Goal: Task Accomplishment & Management: Manage account settings

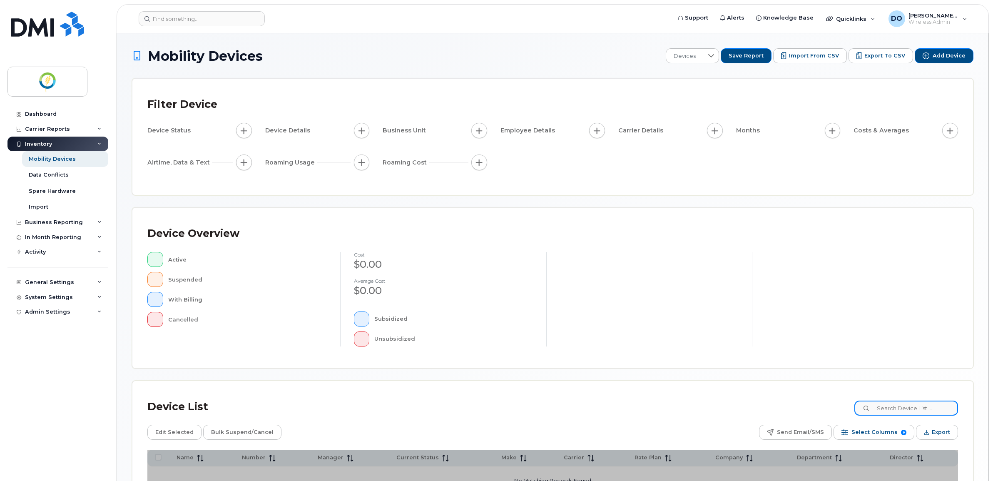
click at [915, 408] on input at bounding box center [906, 407] width 104 height 15
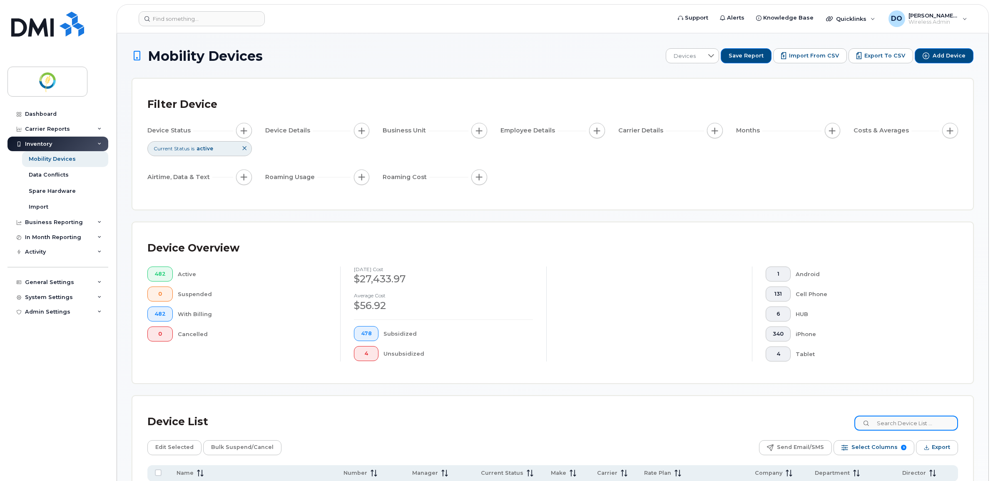
click at [909, 429] on input at bounding box center [906, 422] width 104 height 15
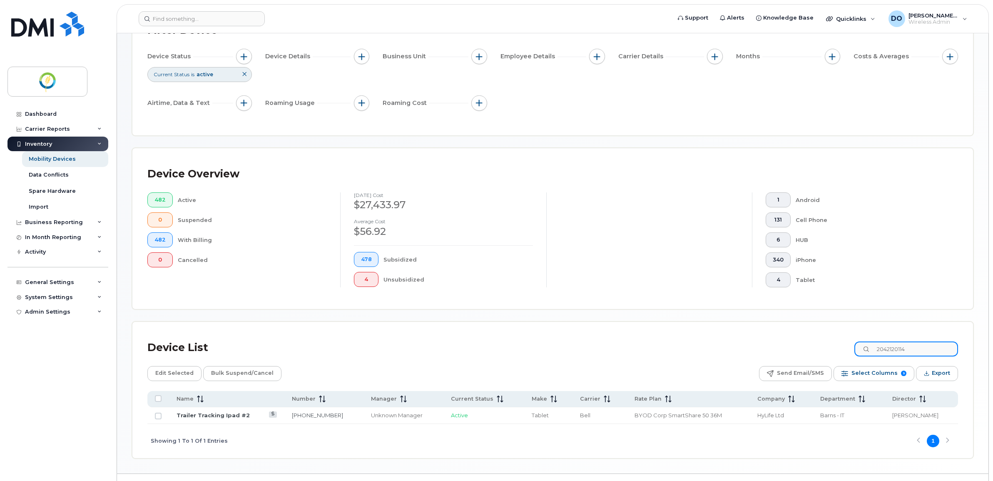
scroll to position [94, 0]
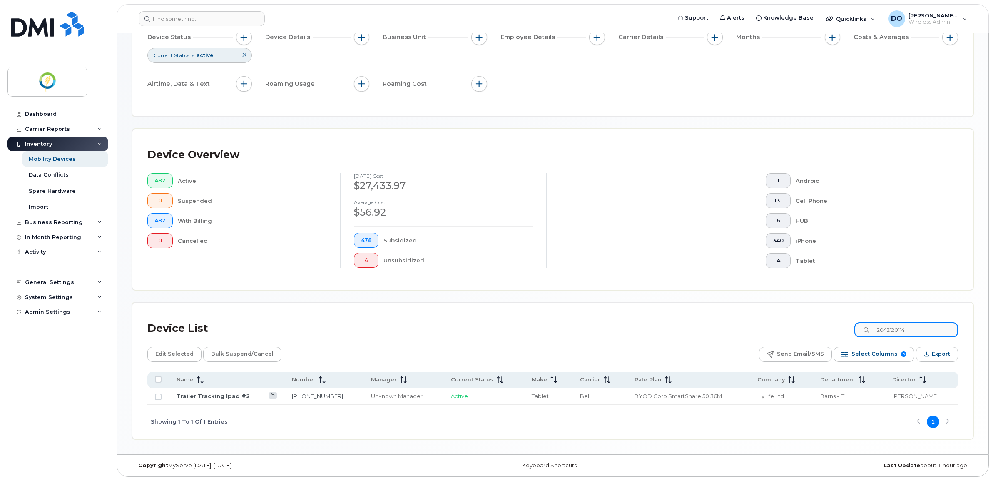
click at [888, 328] on input "2042120114" at bounding box center [906, 329] width 104 height 15
click at [895, 256] on div "Tablet" at bounding box center [869, 260] width 149 height 15
click at [923, 329] on input "2042120114" at bounding box center [906, 329] width 104 height 15
drag, startPoint x: 920, startPoint y: 328, endPoint x: 848, endPoint y: 339, distance: 72.9
click at [848, 339] on div "Device List 2042120114 Edit Selected Bulk Suspend/Cancel Send Email/SMS Select …" at bounding box center [552, 378] width 810 height 121
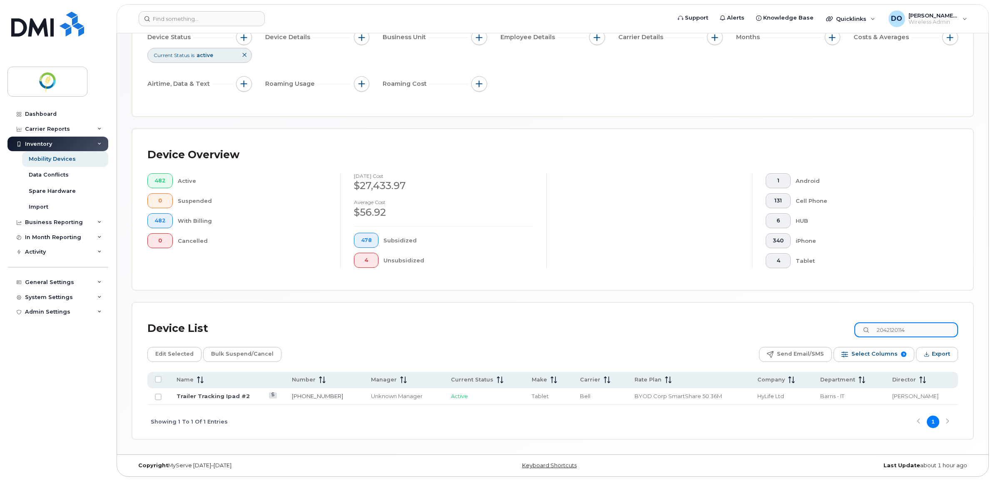
paste input "437"
type input "2042120437"
click at [231, 396] on link "Trailer Tracking Ipad #3" at bounding box center [212, 396] width 73 height 7
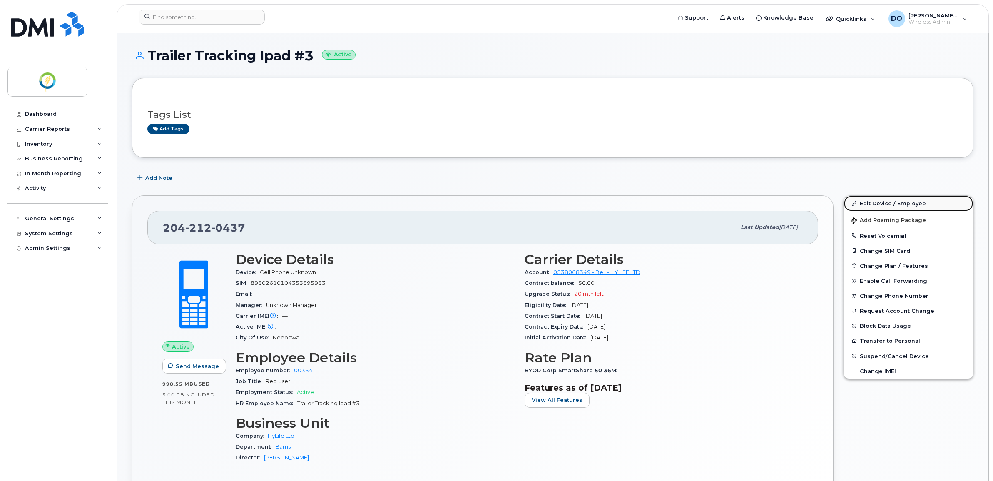
click at [880, 206] on link "Edit Device / Employee" at bounding box center [908, 203] width 129 height 15
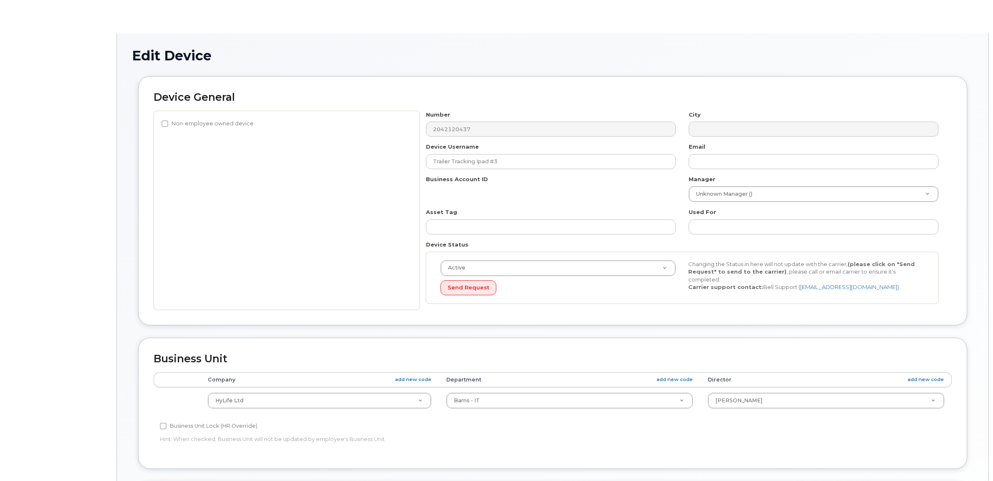
select select "29336448"
select select "29336489"
select select "29507924"
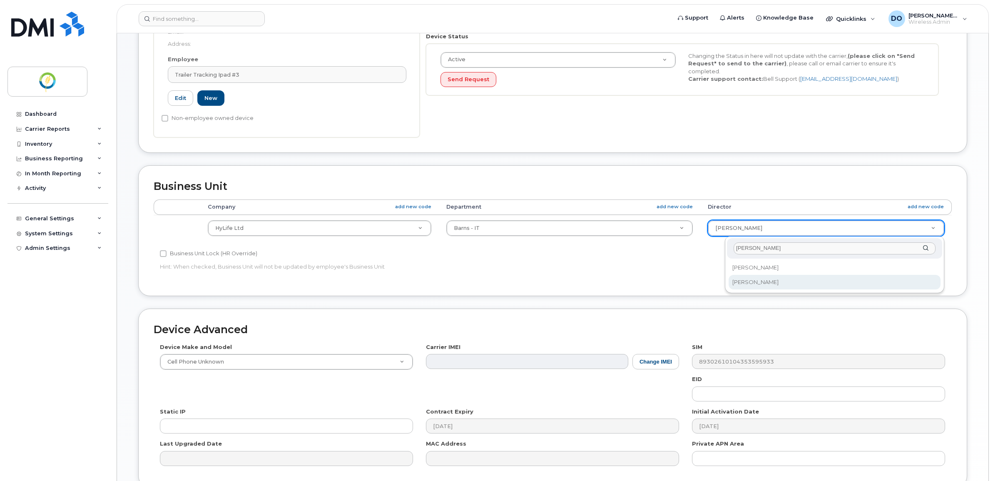
type input "jason"
select select "29336505"
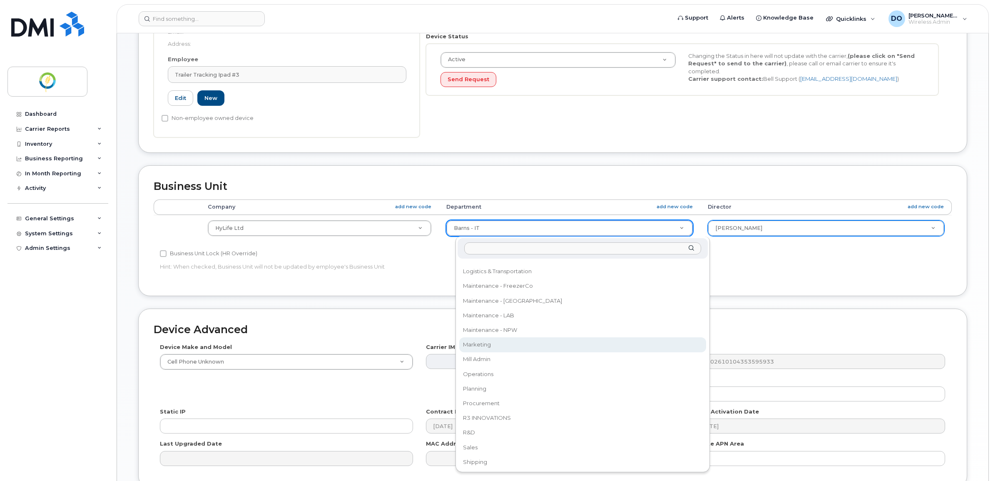
scroll to position [423, 0]
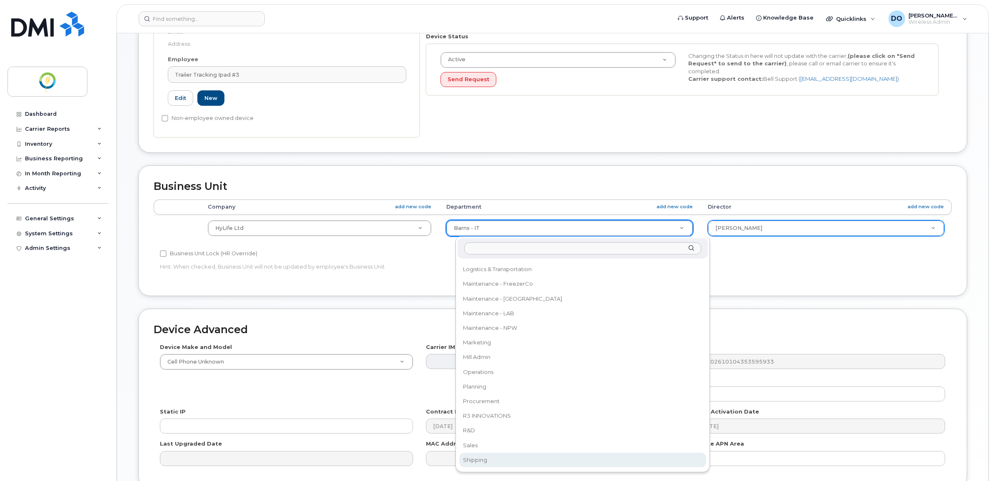
select select "29336463"
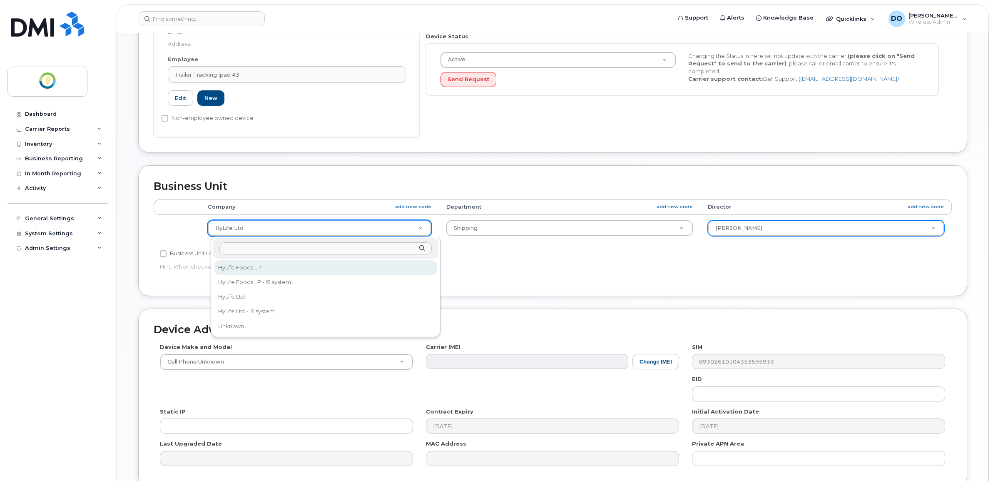
select select "29336447"
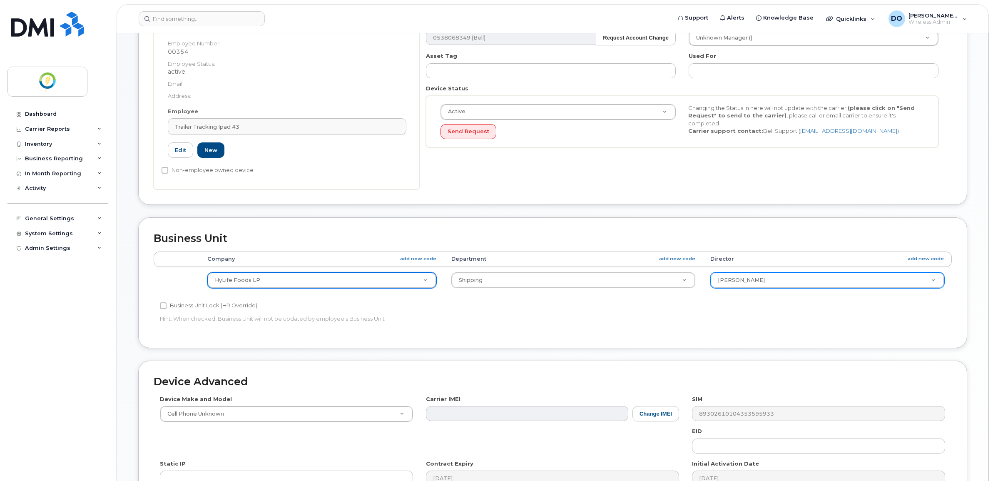
scroll to position [286, 0]
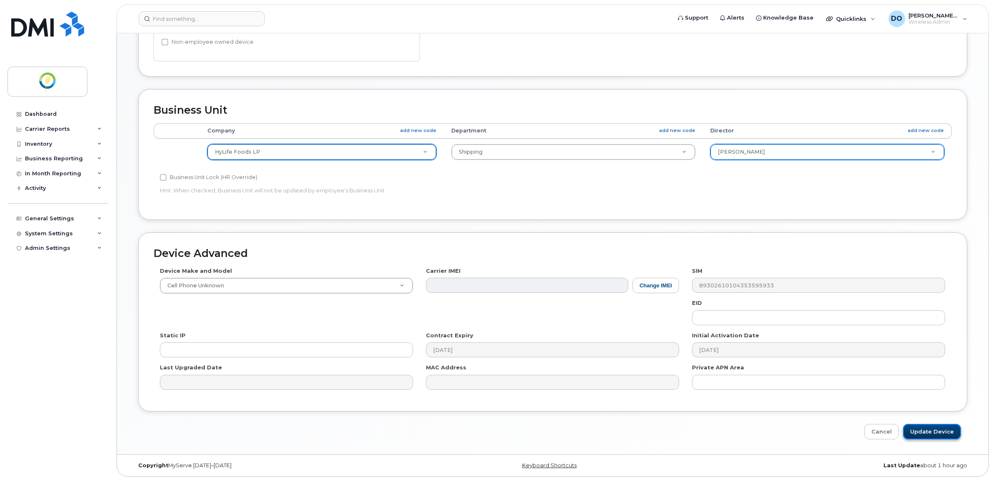
click at [946, 432] on input "Update Device" at bounding box center [932, 431] width 58 height 15
type input "Saving..."
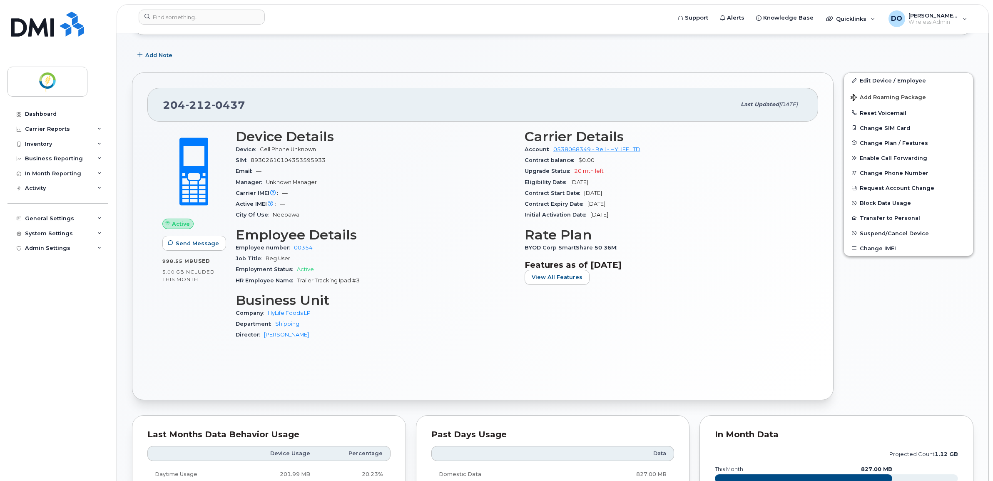
scroll to position [156, 0]
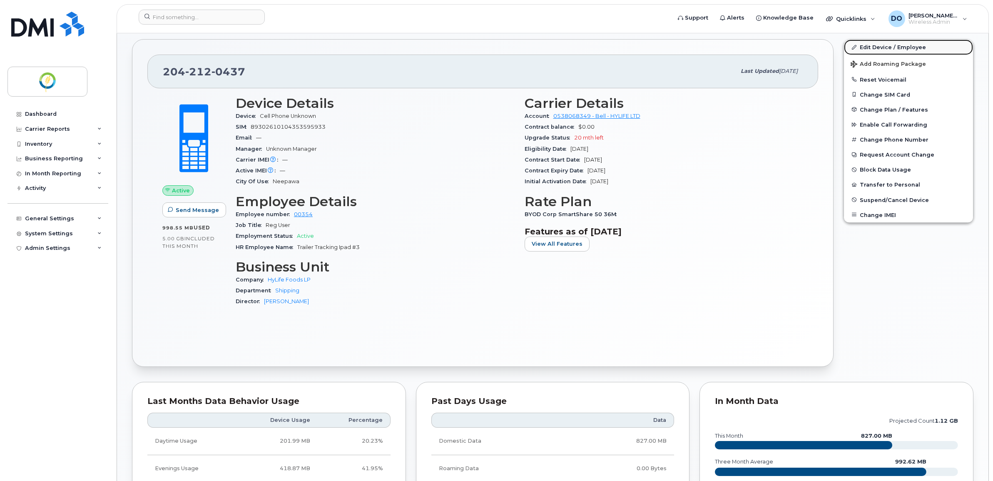
click at [877, 47] on link "Edit Device / Employee" at bounding box center [908, 47] width 129 height 15
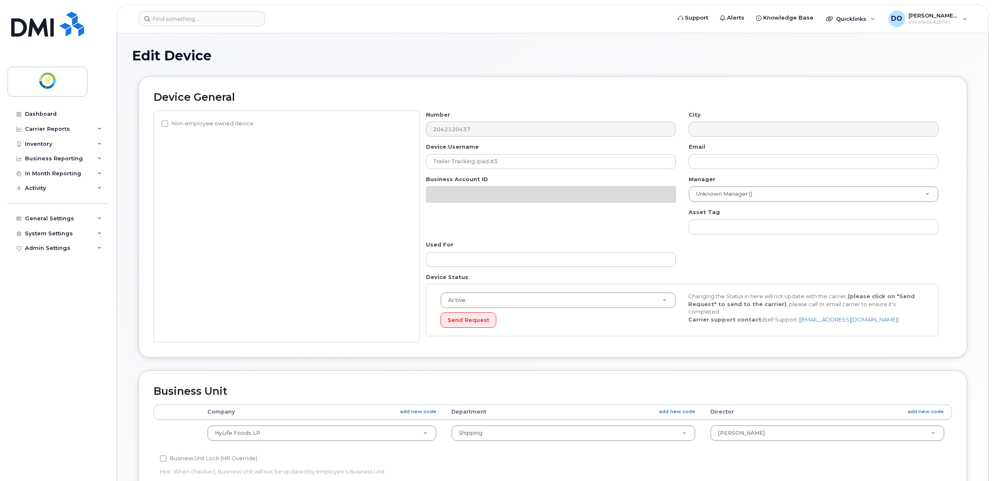
select select "29336463"
select select "29336505"
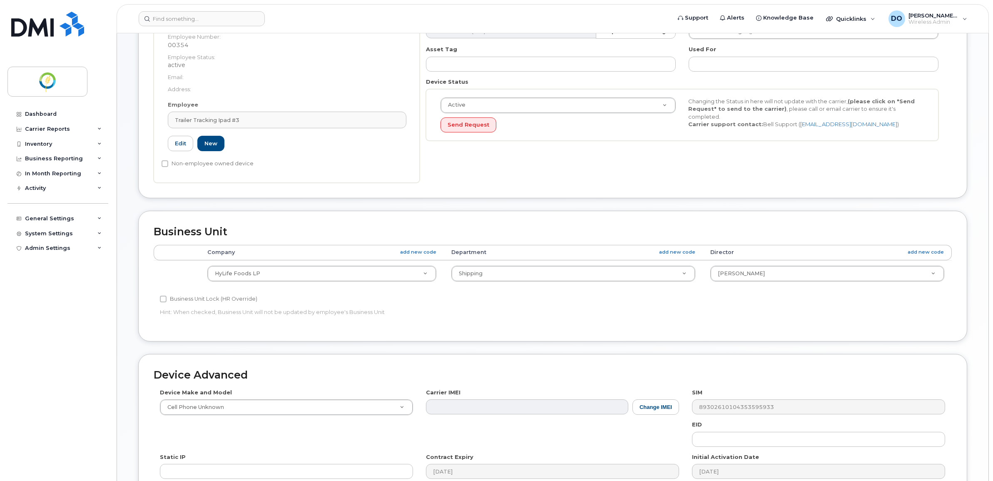
scroll to position [208, 0]
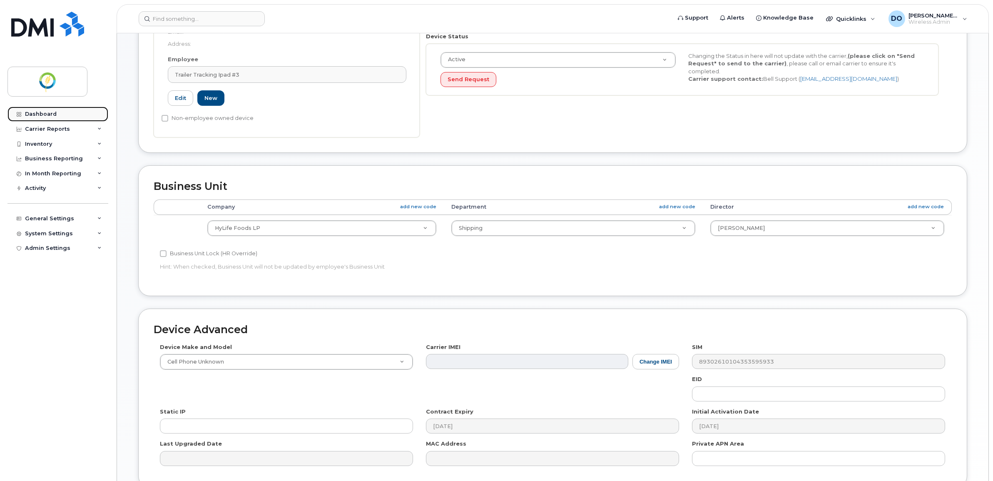
click at [50, 113] on div "Dashboard" at bounding box center [41, 114] width 32 height 7
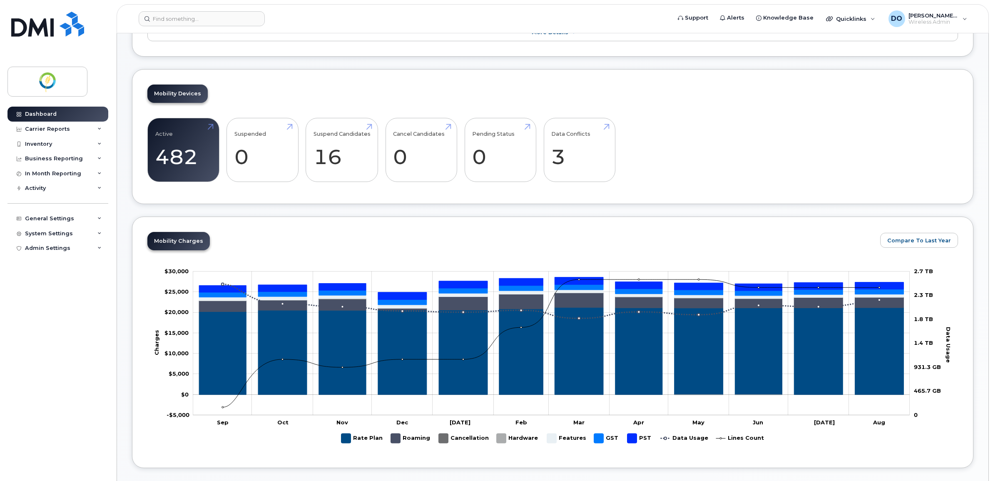
scroll to position [52, 0]
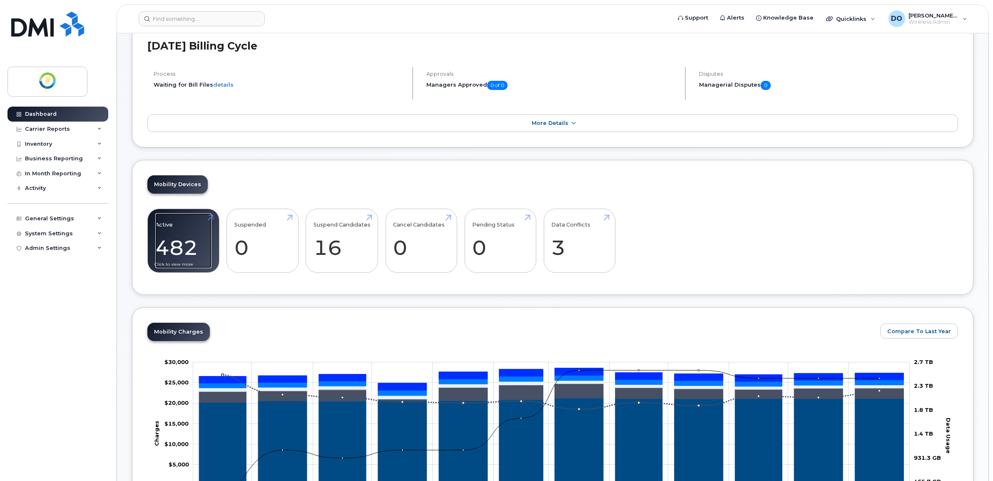
click at [180, 230] on link "Active 482" at bounding box center [183, 240] width 56 height 55
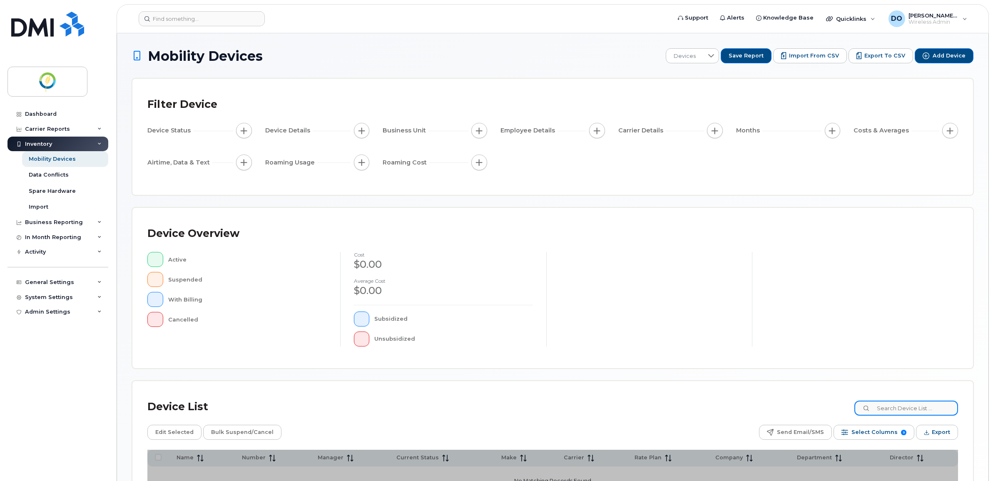
click at [896, 407] on input at bounding box center [906, 407] width 104 height 15
paste input "2042120437"
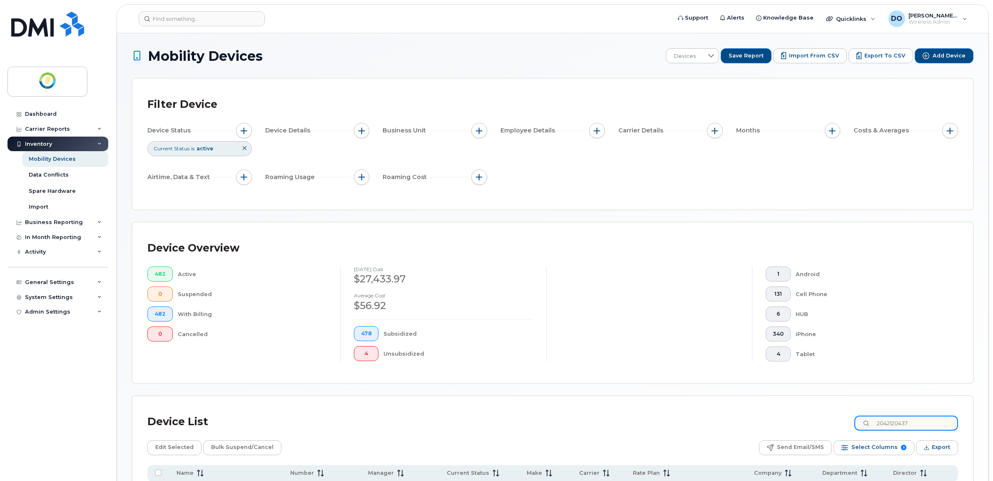
drag, startPoint x: 930, startPoint y: 418, endPoint x: 812, endPoint y: 425, distance: 118.4
click at [813, 425] on div "Device List 2042120437" at bounding box center [552, 422] width 810 height 22
paste input "114"
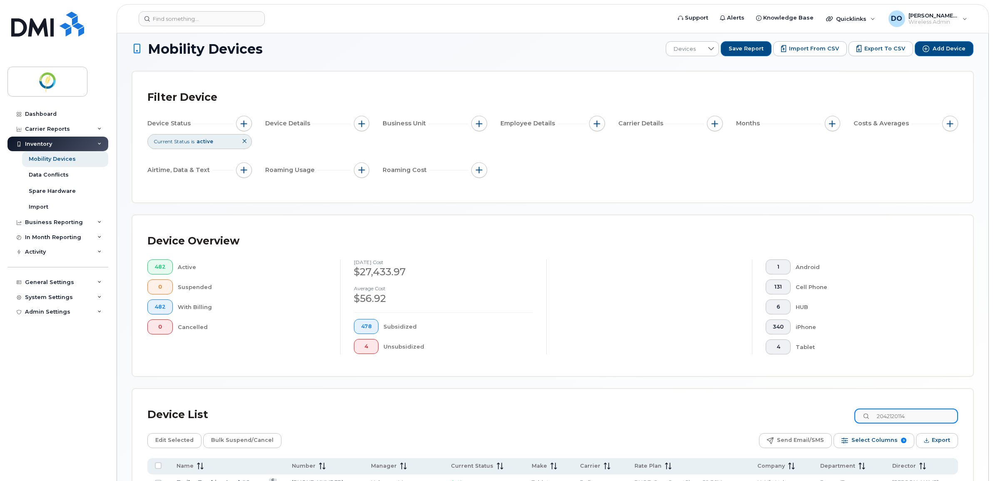
scroll to position [94, 0]
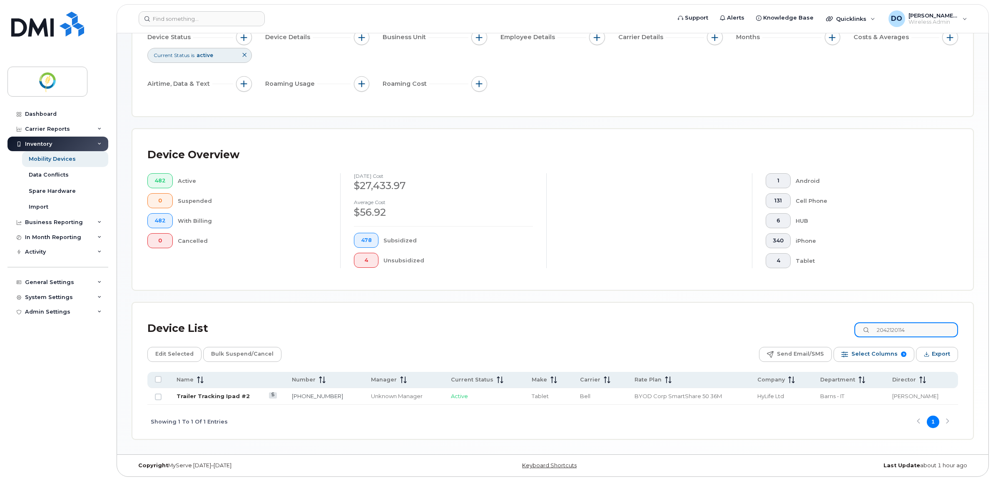
type input "2042120114"
click at [202, 393] on link "Trailer Tracking Ipad #2" at bounding box center [212, 396] width 73 height 7
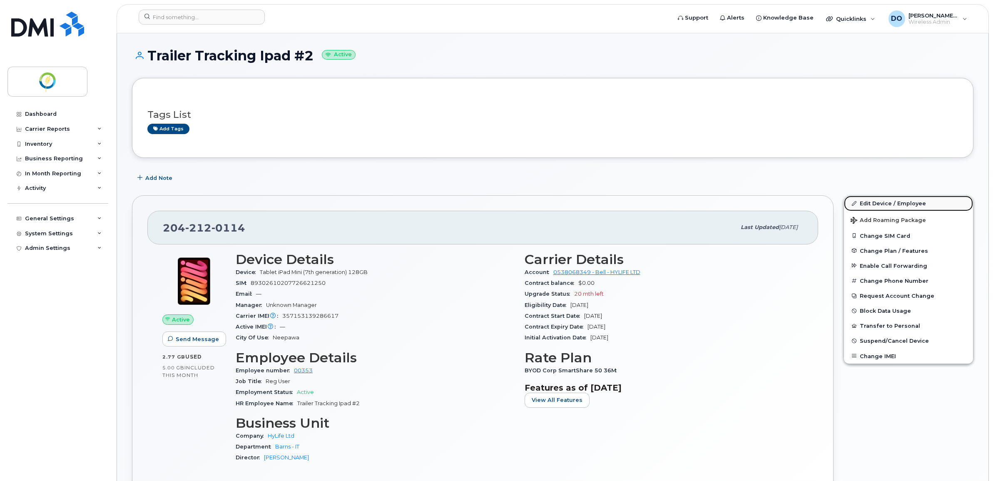
click at [890, 205] on link "Edit Device / Employee" at bounding box center [908, 203] width 129 height 15
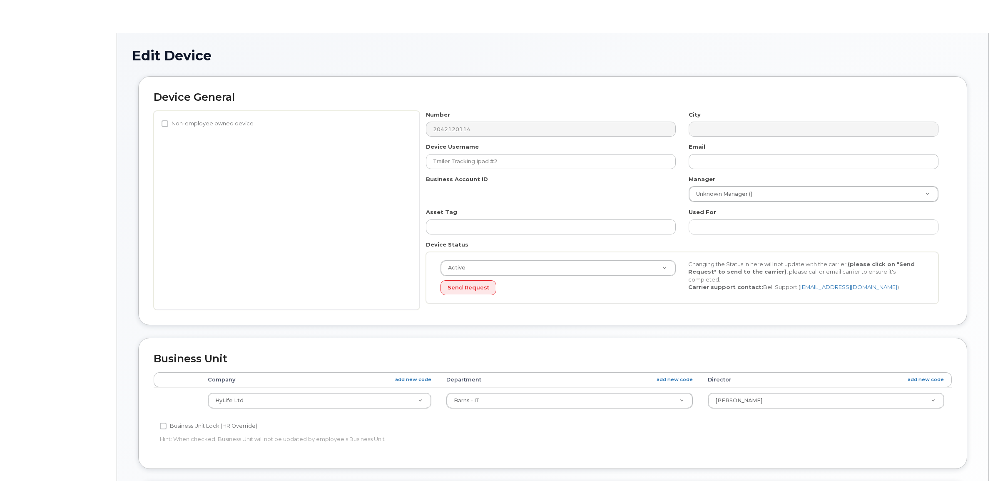
select select "29336448"
select select "29336489"
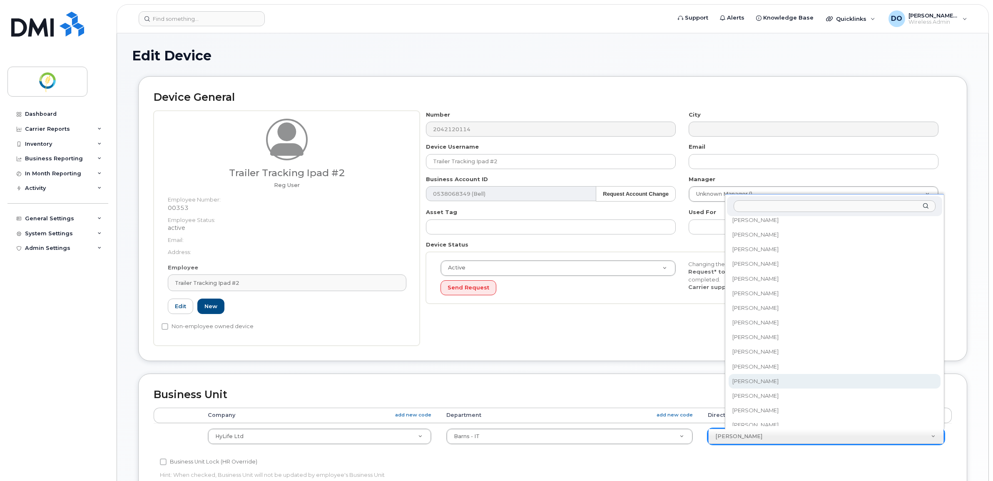
scroll to position [163, 0]
select select "29336505"
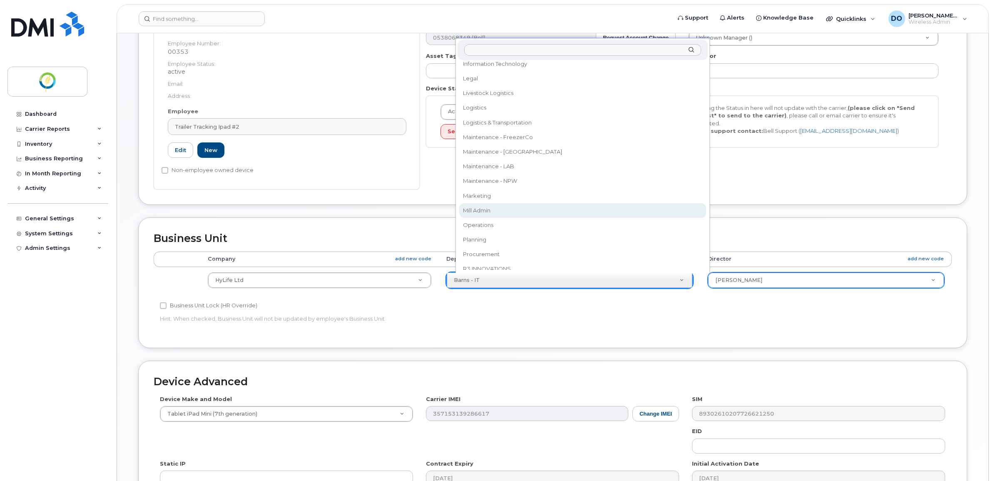
scroll to position [423, 0]
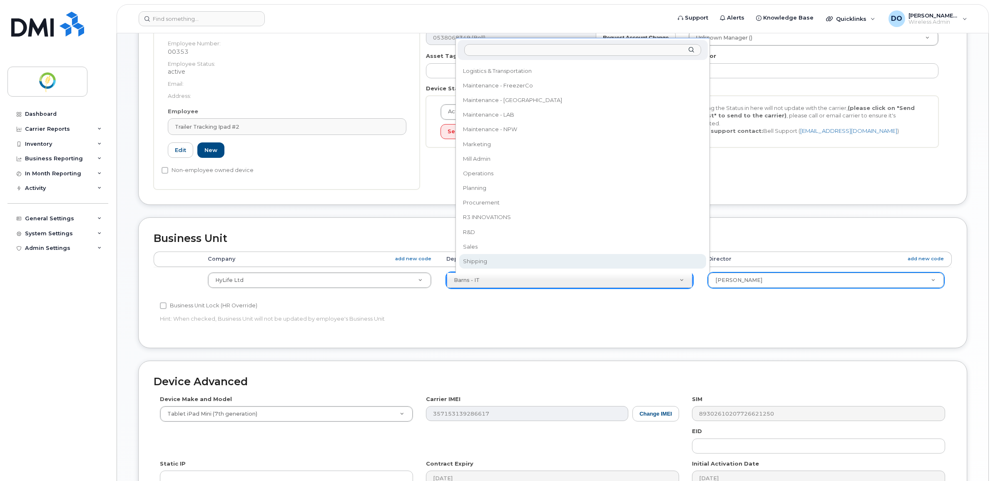
select select "29336463"
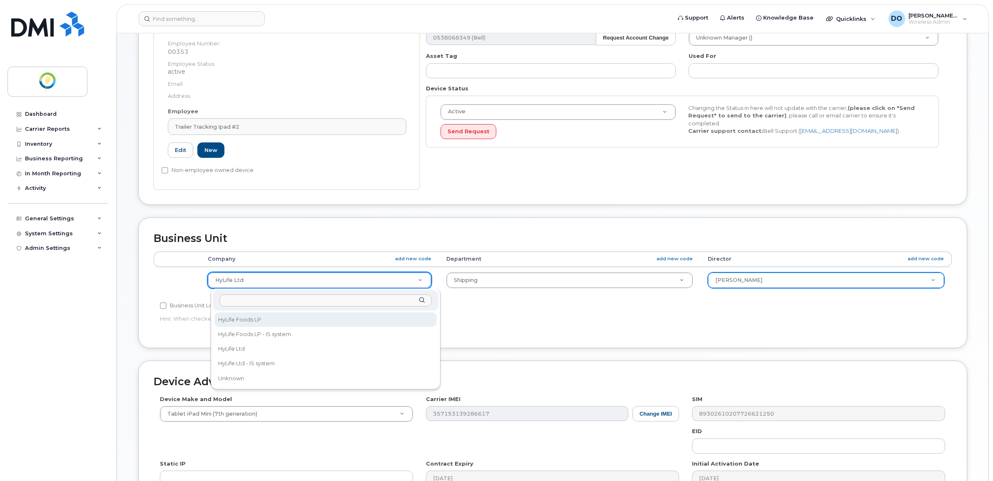
select select "29336447"
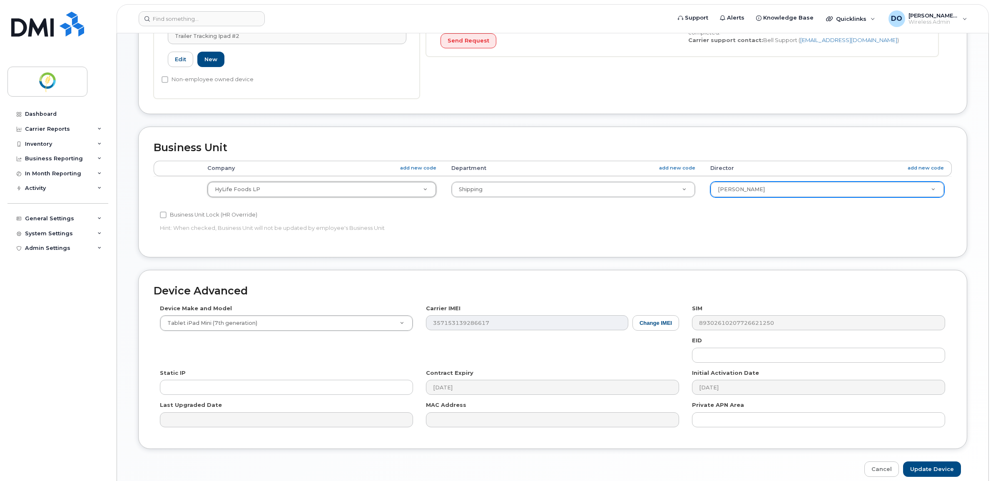
scroll to position [286, 0]
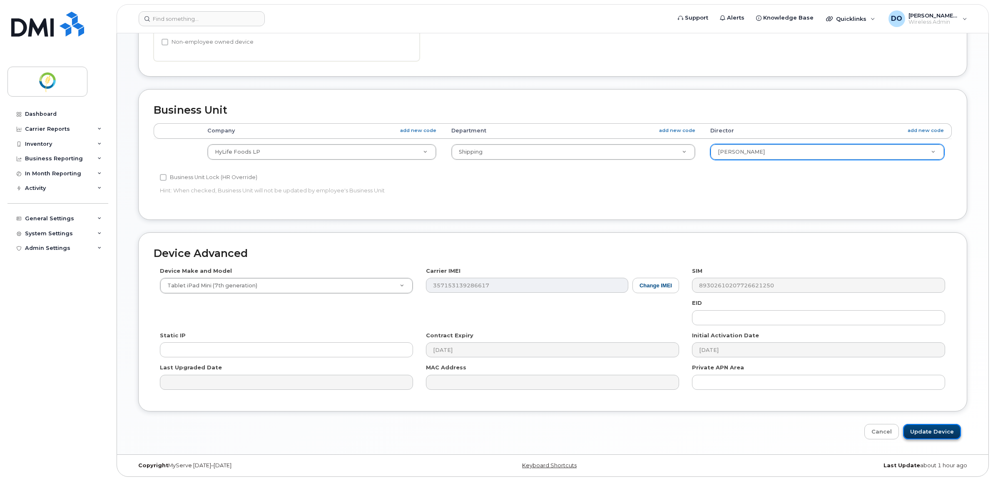
click at [934, 433] on input "Update Device" at bounding box center [932, 431] width 58 height 15
type input "Saving..."
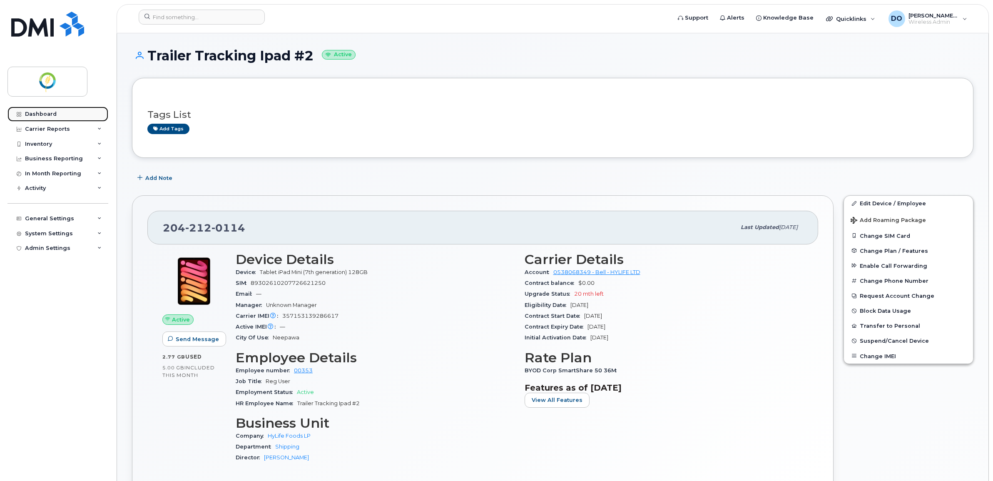
click at [55, 111] on link "Dashboard" at bounding box center [57, 114] width 101 height 15
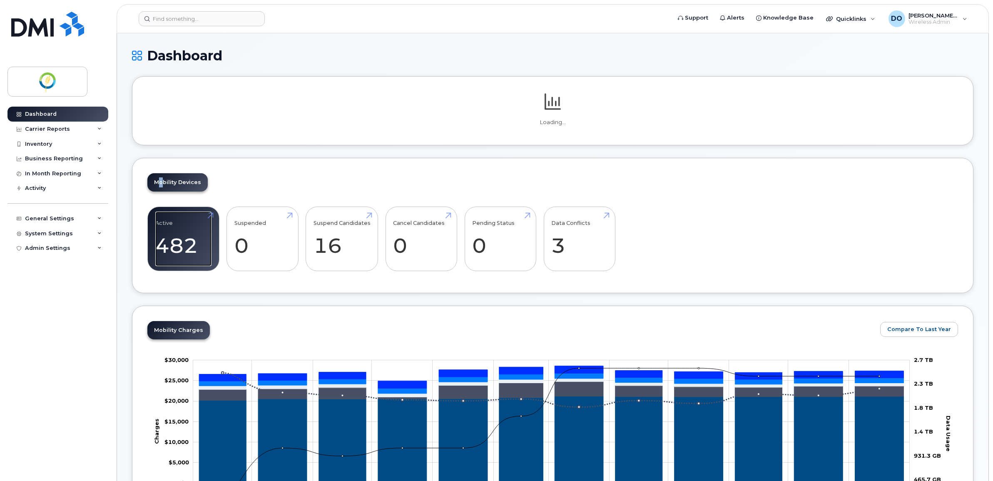
drag, startPoint x: 161, startPoint y: 155, endPoint x: 170, endPoint y: 240, distance: 85.8
click at [170, 240] on div "Mobility Devices Active 482 Suspended 0 Suspend Candidates 16 Cancel Candidates…" at bounding box center [552, 225] width 841 height 135
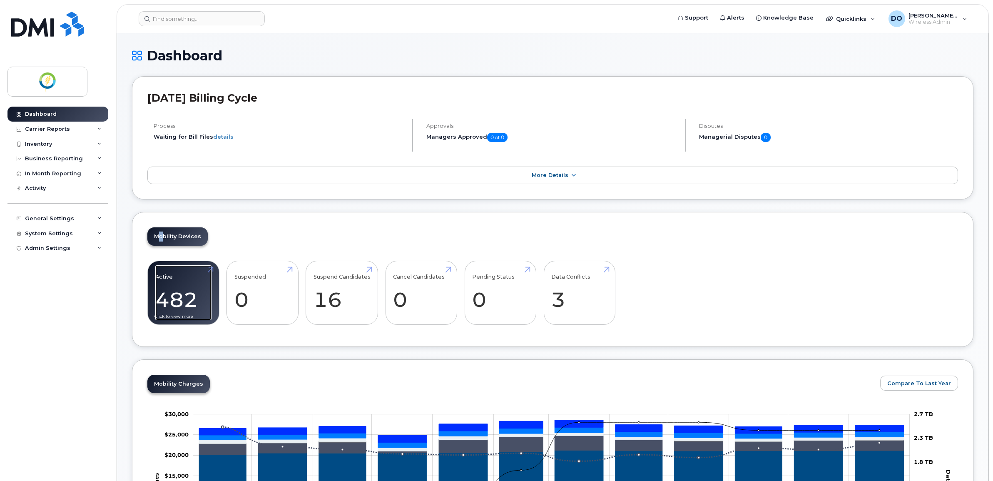
click at [195, 293] on link "Active 482" at bounding box center [183, 292] width 56 height 55
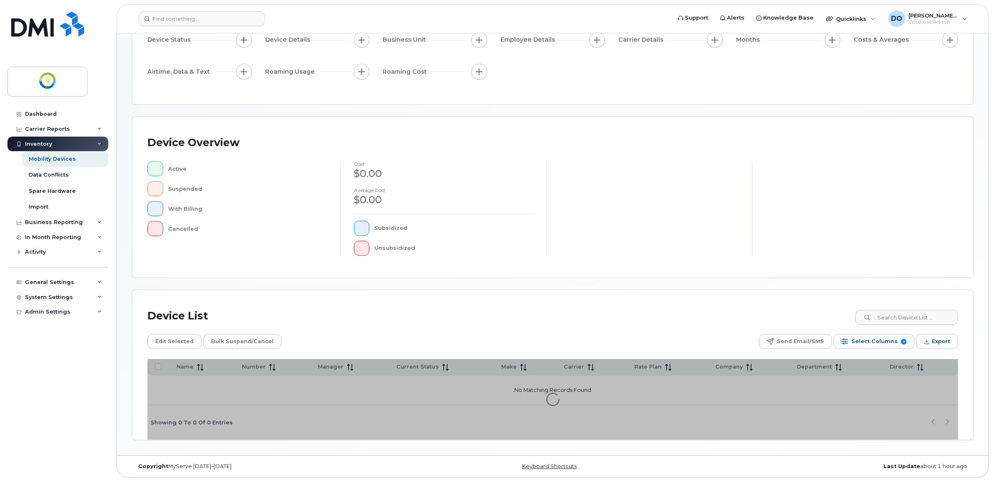
scroll to position [92, 0]
click at [898, 318] on input at bounding box center [906, 316] width 104 height 15
paste input "2042120462"
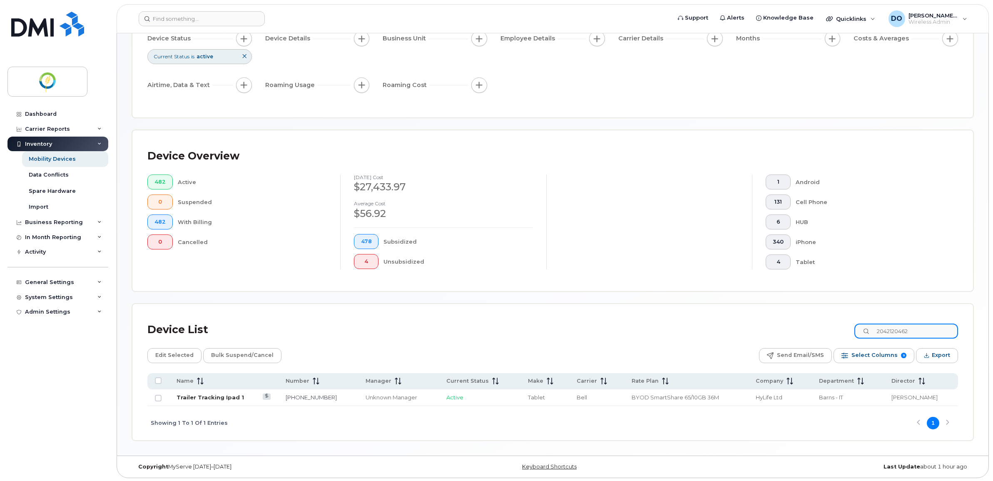
type input "2042120462"
click at [214, 398] on link "Trailer Tracking Ipad 1" at bounding box center [209, 397] width 67 height 7
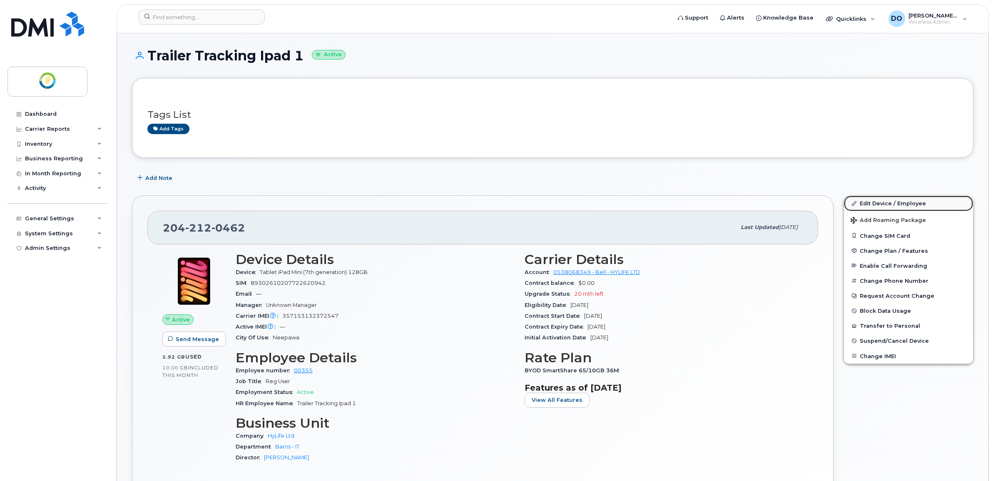
click at [876, 200] on link "Edit Device / Employee" at bounding box center [908, 203] width 129 height 15
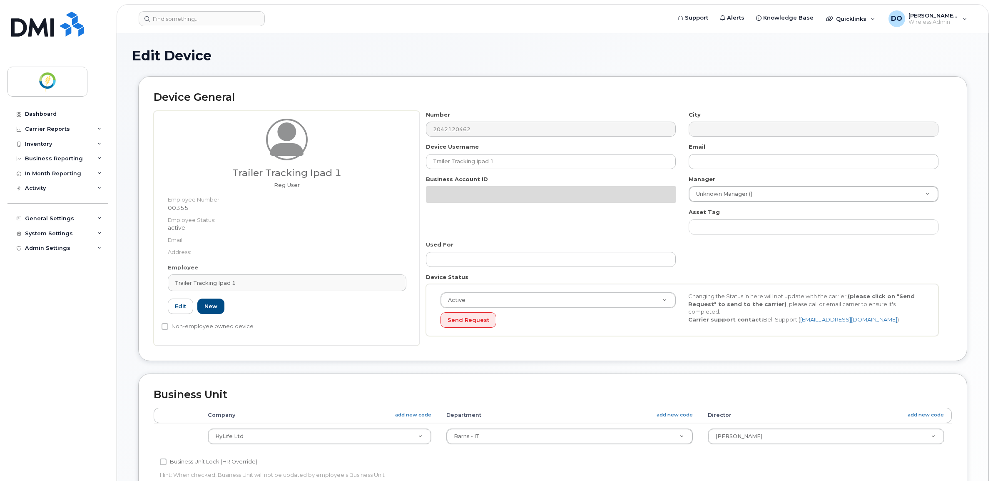
select select "29336448"
select select "29336489"
select select "29507924"
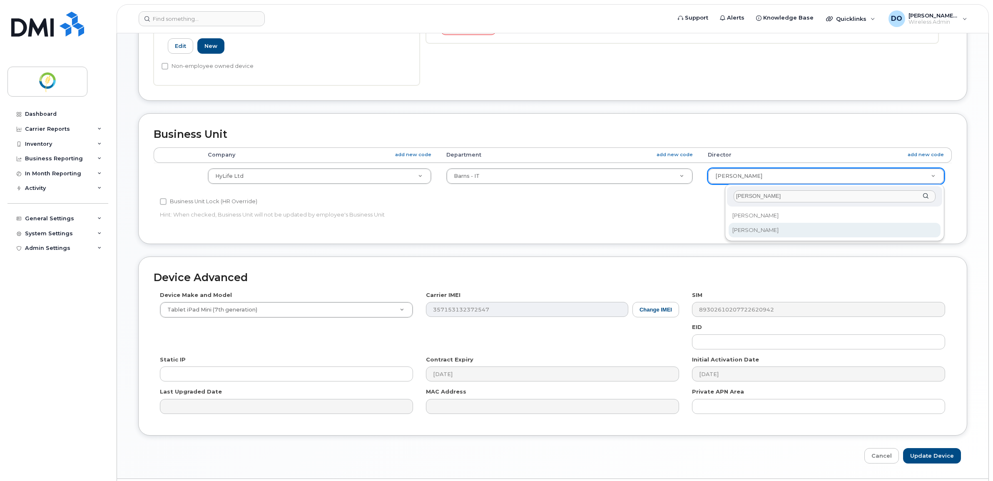
type input "[PERSON_NAME]"
select select "29336505"
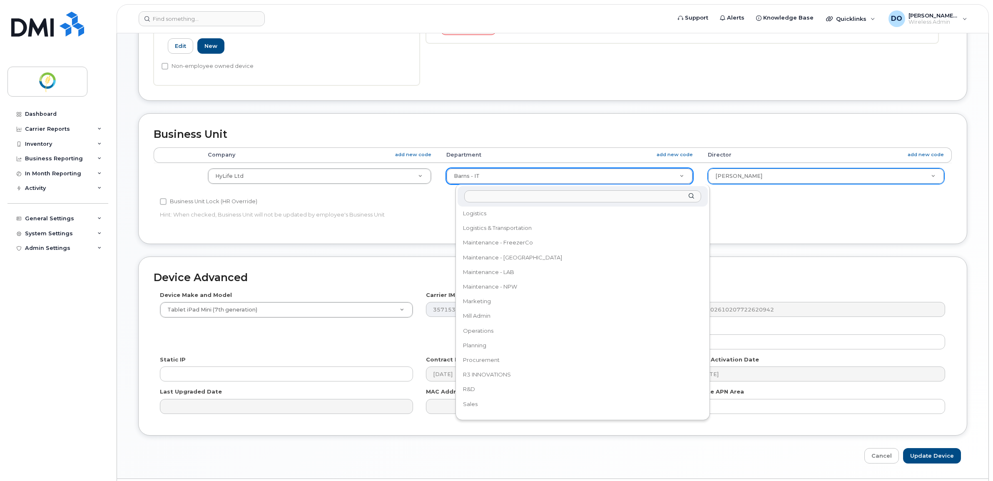
scroll to position [423, 0]
select select "29336463"
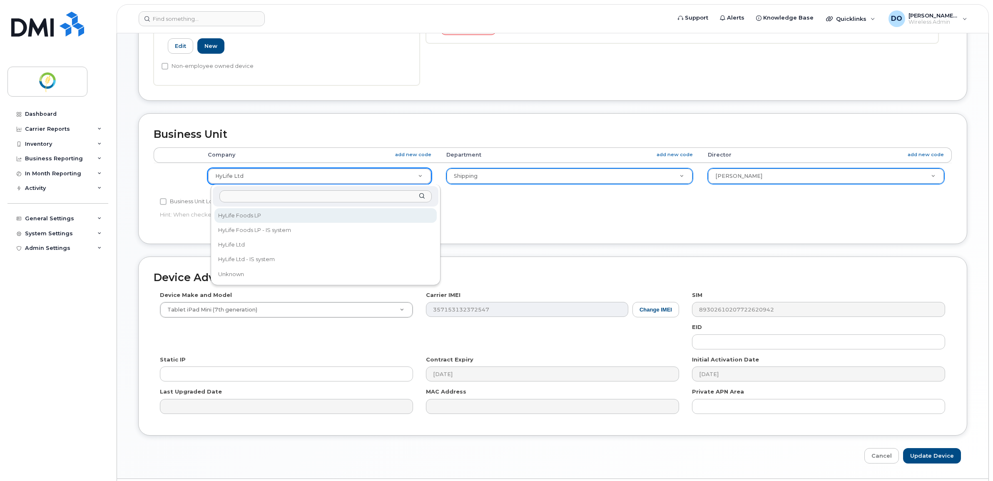
select select "29336447"
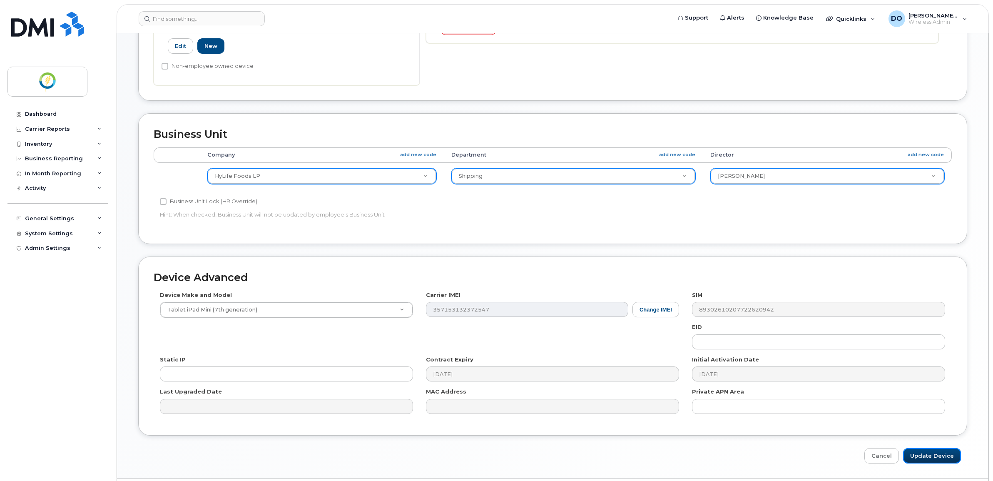
drag, startPoint x: 916, startPoint y: 455, endPoint x: 950, endPoint y: 475, distance: 39.9
click at [916, 455] on input "Update Device" at bounding box center [932, 455] width 58 height 15
type input "Saving..."
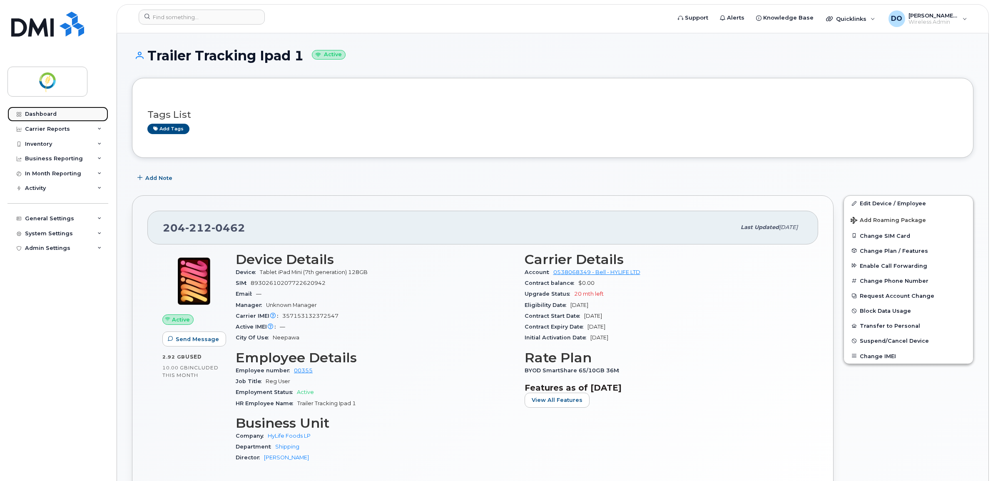
click at [44, 114] on div "Dashboard" at bounding box center [41, 114] width 32 height 7
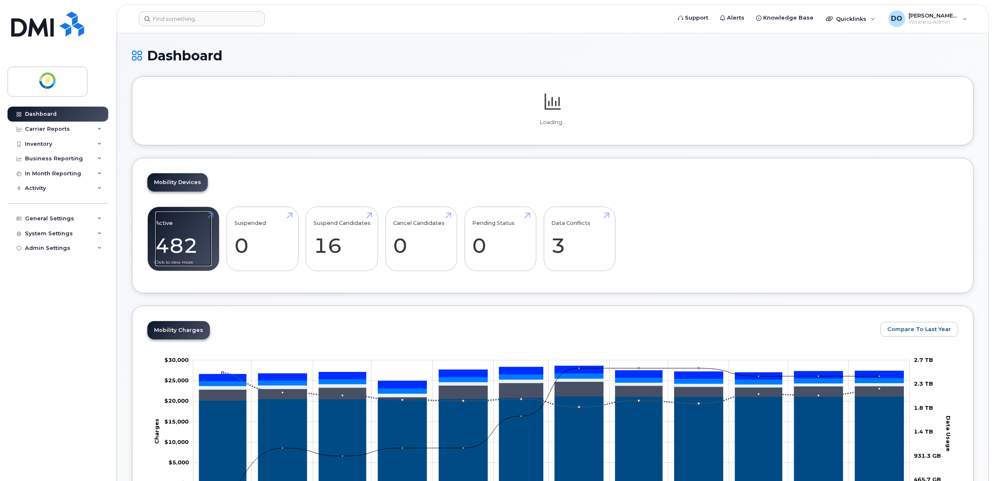
click at [188, 239] on link "Active 482" at bounding box center [183, 238] width 56 height 55
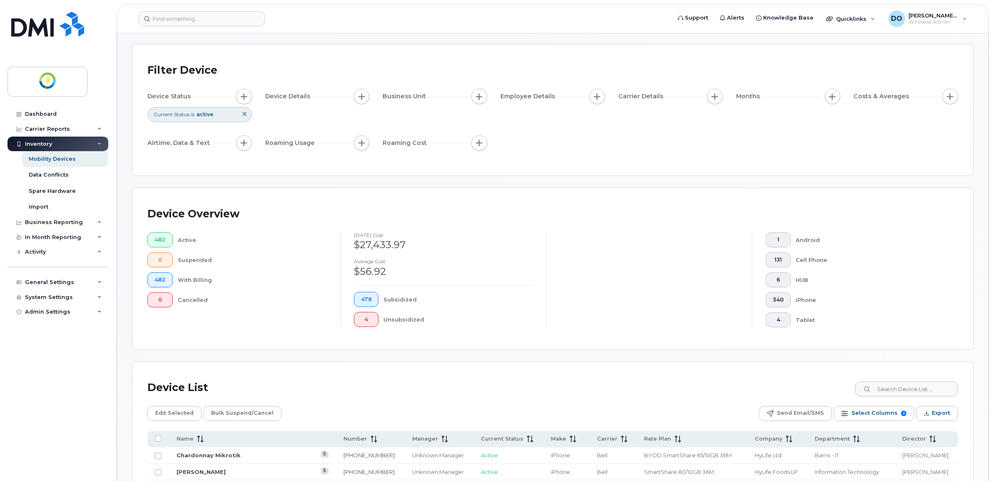
scroll to position [52, 0]
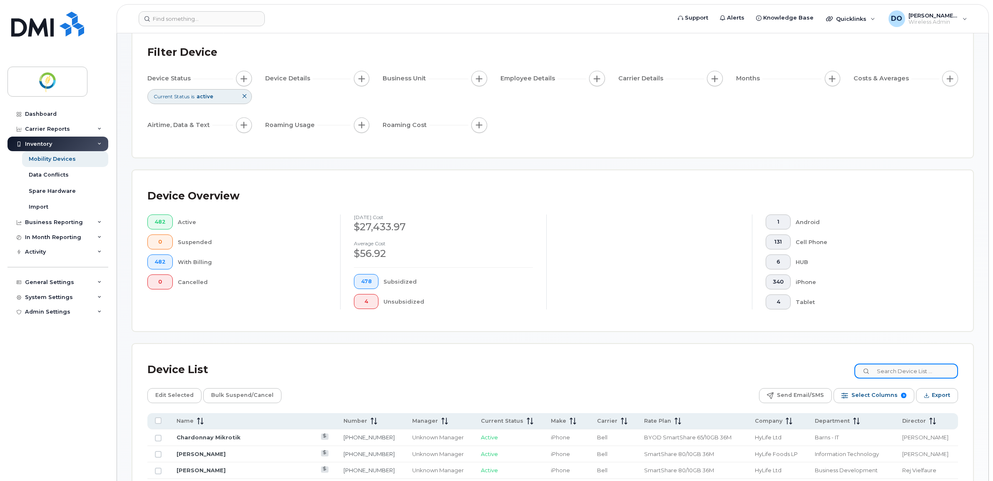
click at [902, 368] on input at bounding box center [906, 370] width 104 height 15
paste input "2042120437"
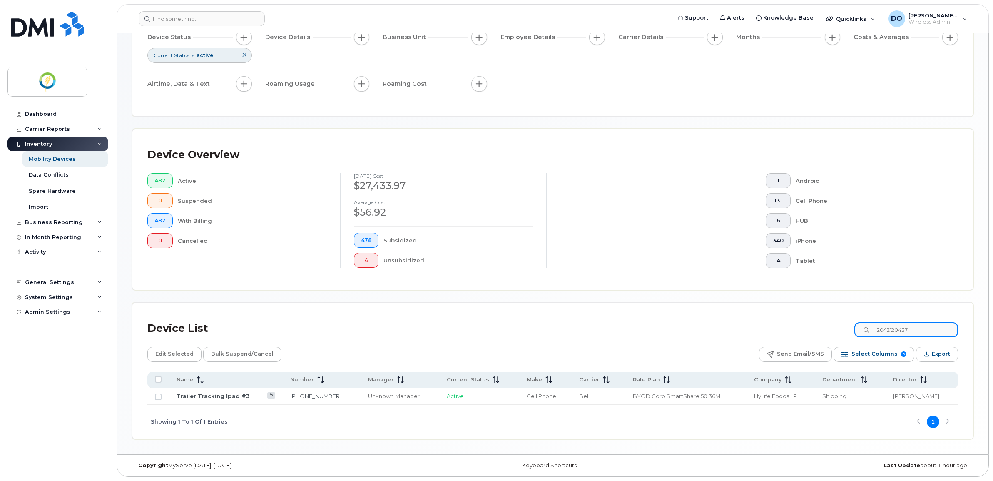
scroll to position [94, 0]
type input "2042120437"
click at [228, 396] on link "Trailer Tracking Ipad #3" at bounding box center [212, 396] width 73 height 7
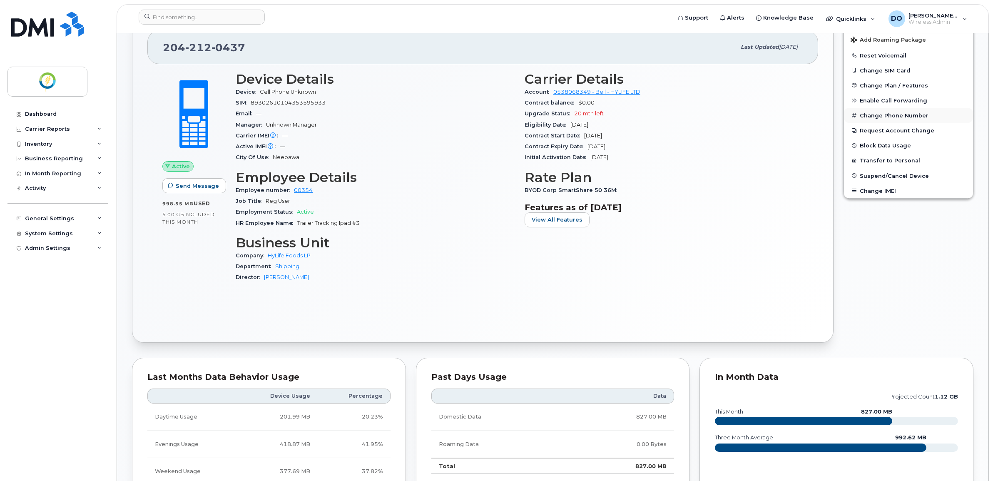
scroll to position [104, 0]
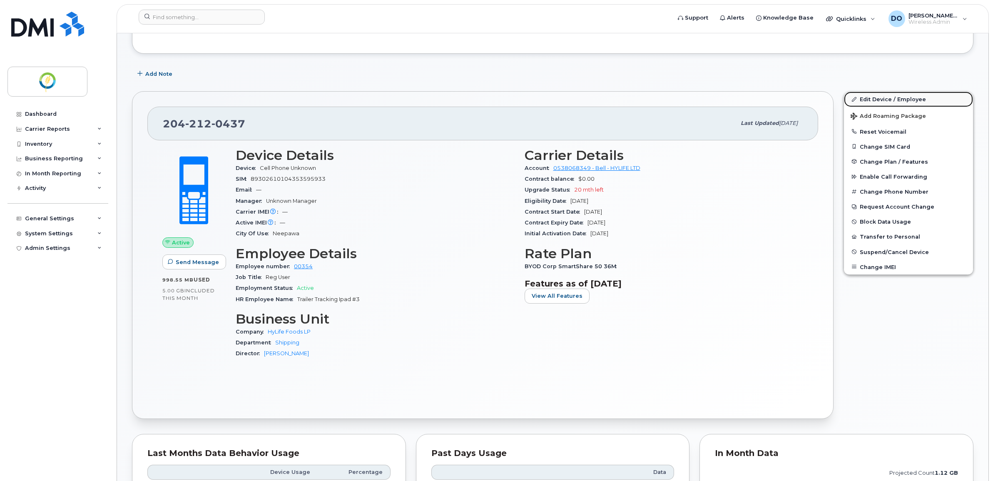
click at [895, 99] on link "Edit Device / Employee" at bounding box center [908, 99] width 129 height 15
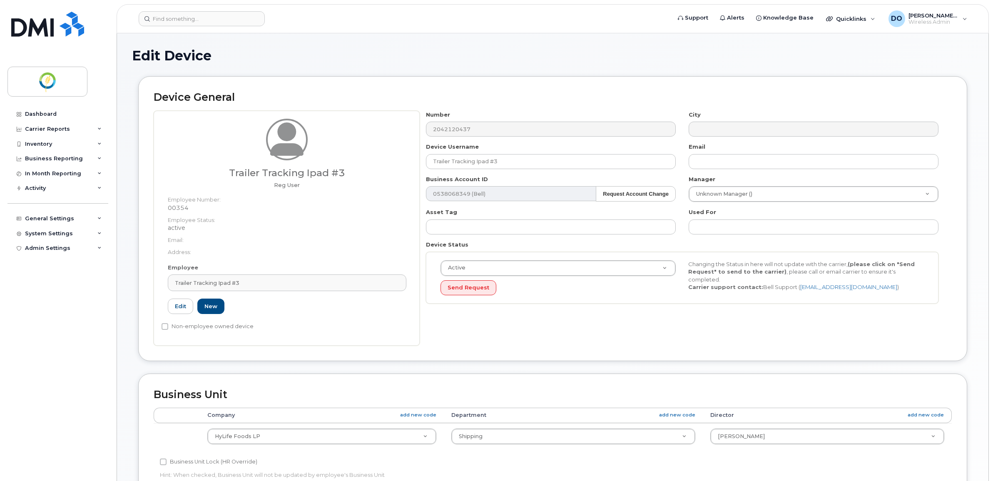
select select "29336463"
select select "29336505"
